Goal: Task Accomplishment & Management: Complete application form

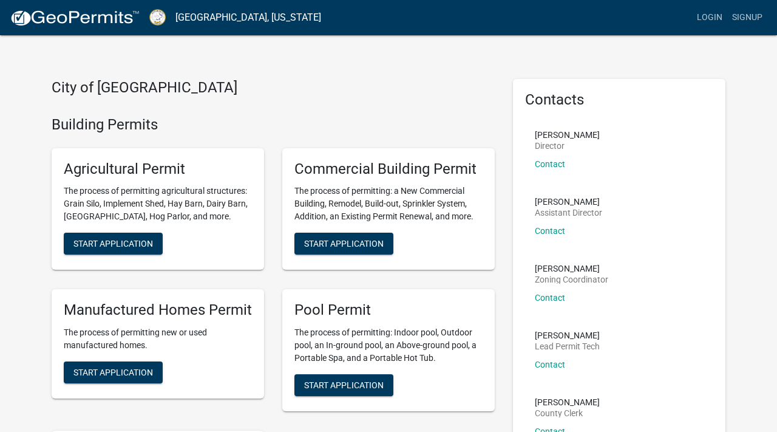
scroll to position [10, 0]
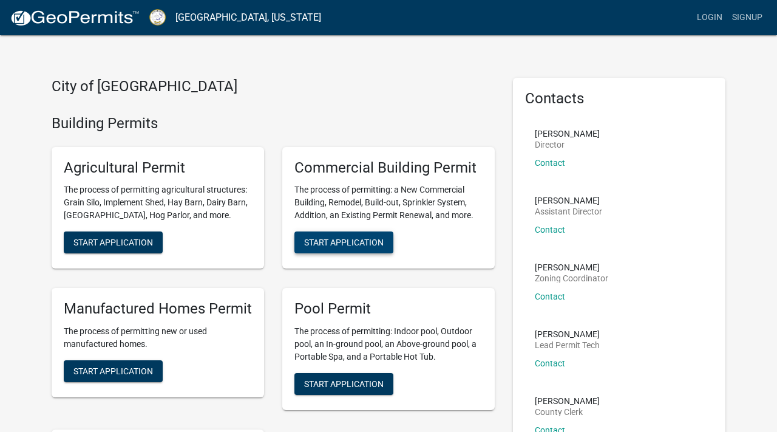
click at [370, 240] on span "Start Application" at bounding box center [344, 242] width 80 height 10
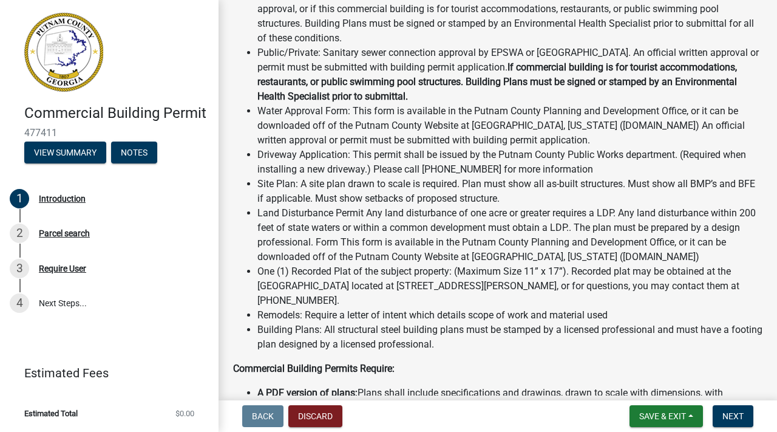
scroll to position [508, 0]
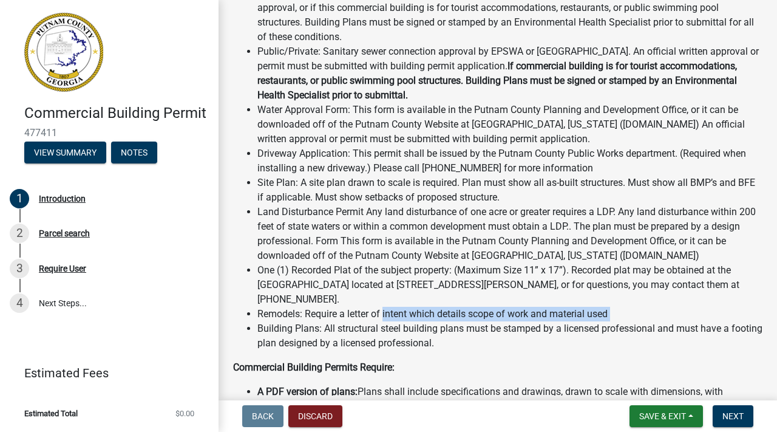
drag, startPoint x: 622, startPoint y: 321, endPoint x: 385, endPoint y: 312, distance: 237.0
click at [385, 312] on ul "Contact the Putnam County Environmental Health Specialist with the Putnam Count…" at bounding box center [498, 160] width 530 height 379
click at [607, 319] on li "Remodels: Require a letter of intent which details scope of work and material u…" at bounding box center [510, 314] width 505 height 15
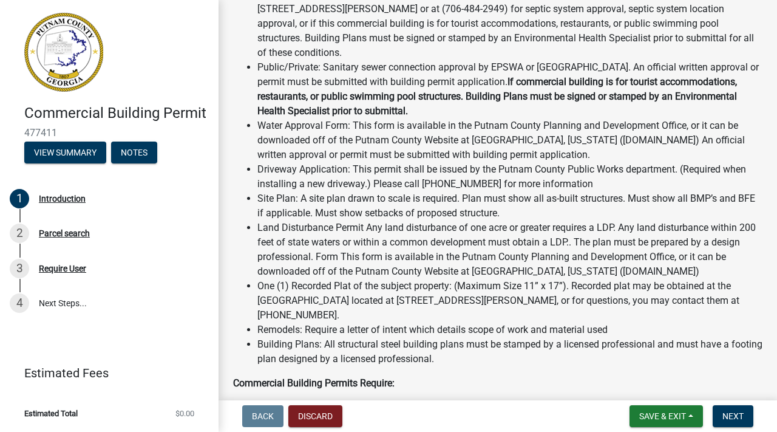
scroll to position [493, 0]
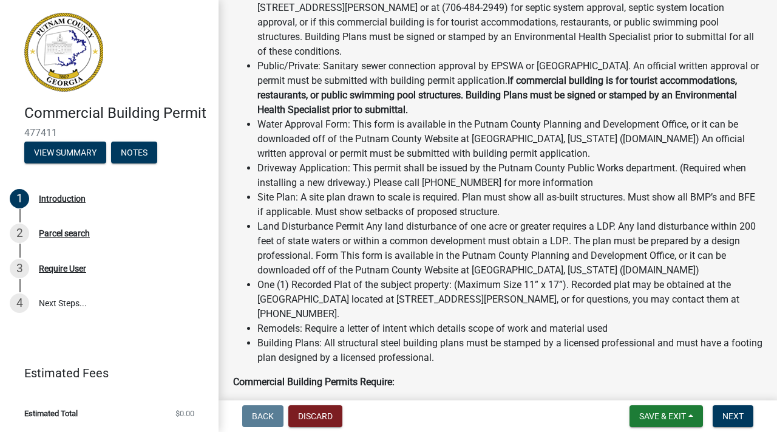
drag, startPoint x: 613, startPoint y: 330, endPoint x: 516, endPoint y: 336, distance: 98.0
click at [516, 336] on ul "Contact the Putnam County Environmental Health Specialist with the Putnam Count…" at bounding box center [498, 175] width 530 height 379
click at [353, 331] on li "Remodels: Require a letter of intent which details scope of work and material u…" at bounding box center [510, 328] width 505 height 15
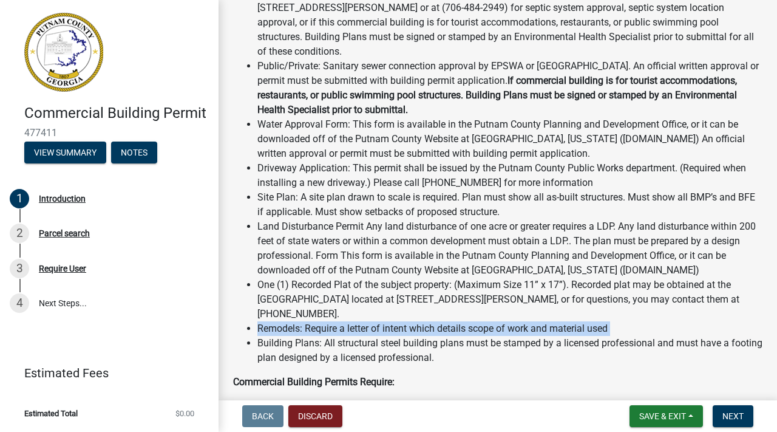
click at [353, 331] on li "Remodels: Require a letter of intent which details scope of work and material u…" at bounding box center [510, 328] width 505 height 15
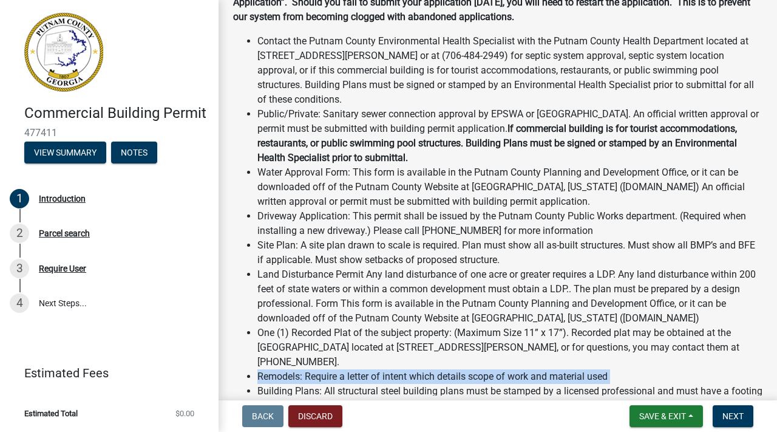
scroll to position [454, 0]
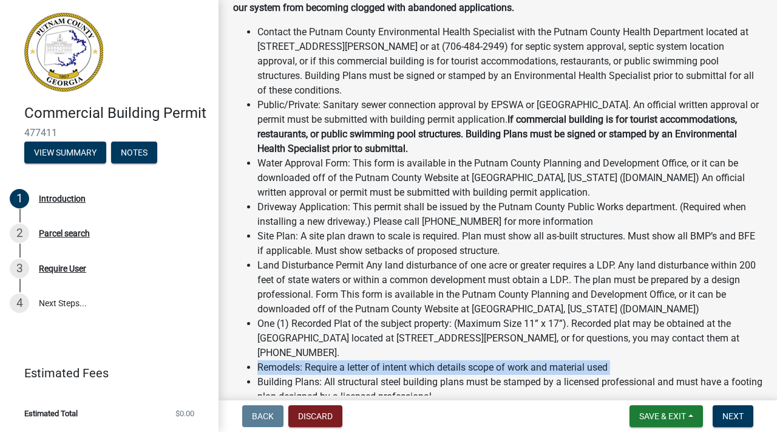
click at [590, 366] on li "Remodels: Require a letter of intent which details scope of work and material u…" at bounding box center [510, 367] width 505 height 15
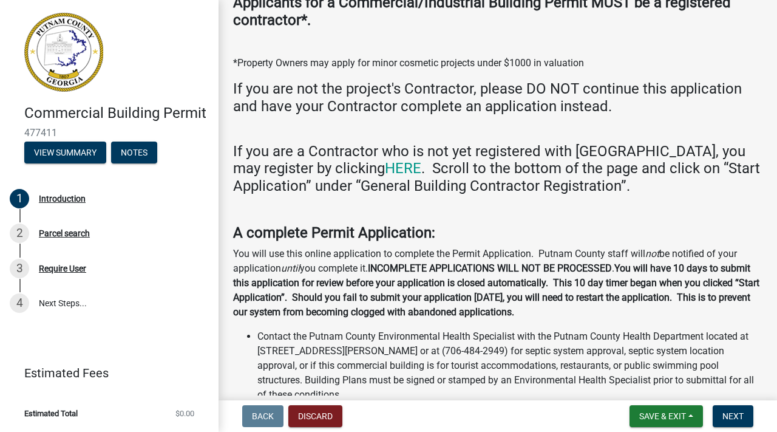
scroll to position [151, 0]
